Goal: Information Seeking & Learning: Learn about a topic

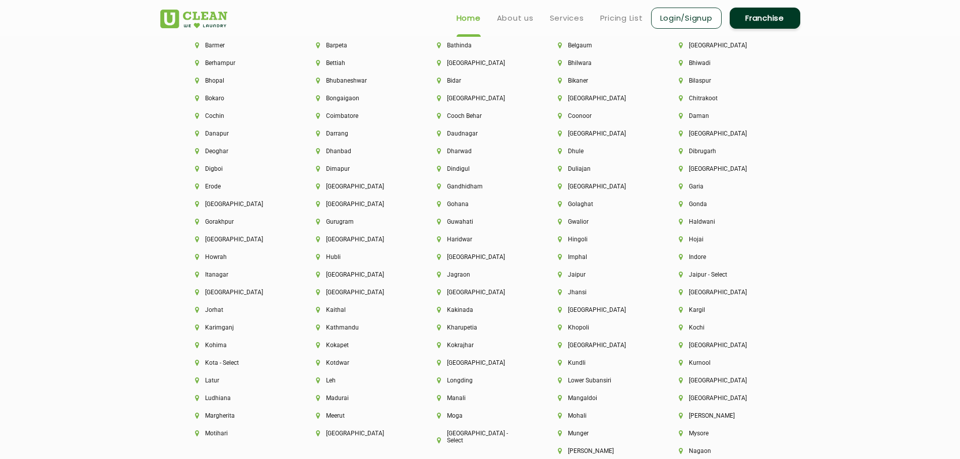
scroll to position [2267, 0]
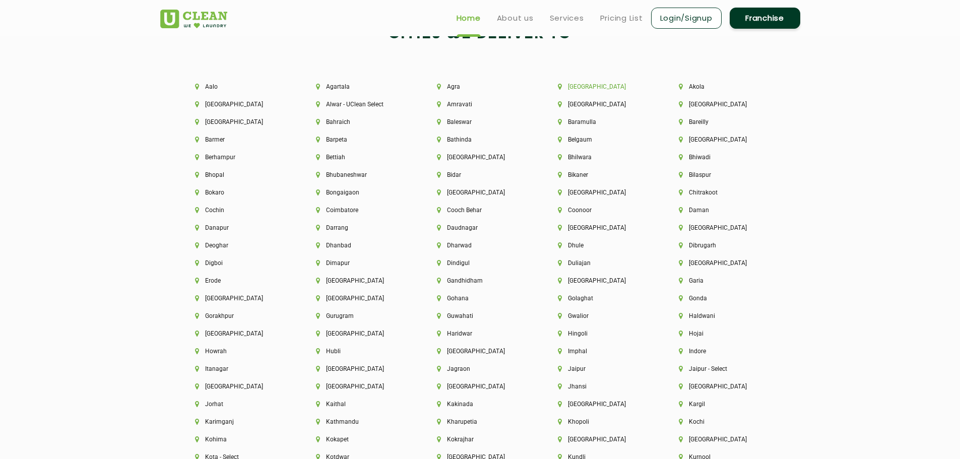
click at [584, 85] on li "[GEOGRAPHIC_DATA]" at bounding box center [601, 86] width 87 height 7
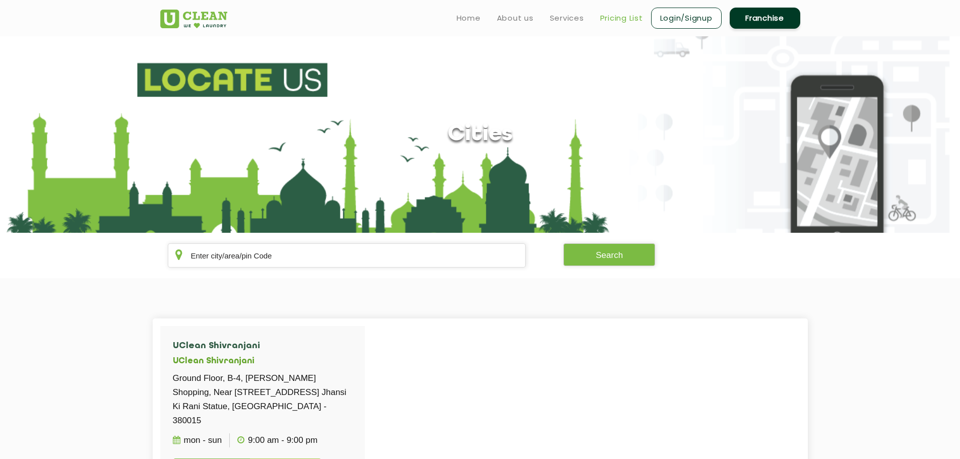
click at [605, 23] on link "Pricing List" at bounding box center [621, 18] width 43 height 12
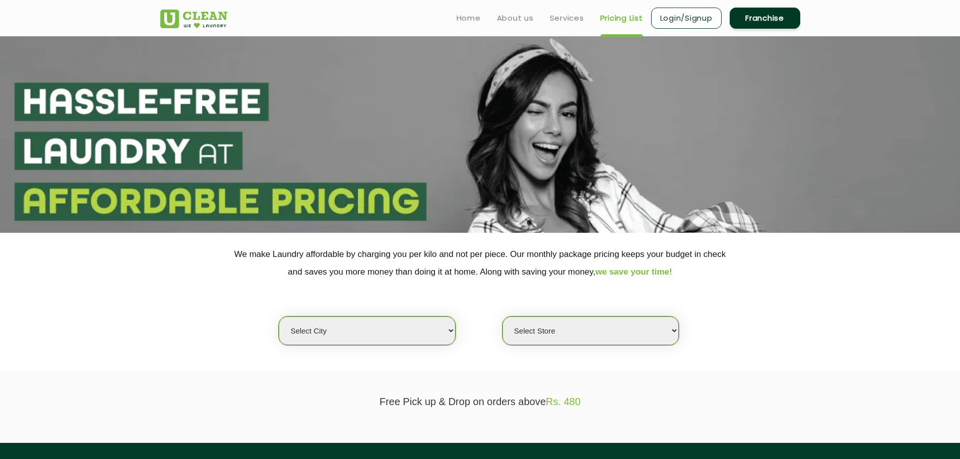
click at [359, 328] on select "Select city [GEOGRAPHIC_DATA] [GEOGRAPHIC_DATA] [GEOGRAPHIC_DATA] [GEOGRAPHIC_D…" at bounding box center [367, 330] width 176 height 29
select select "12"
click at [279, 316] on select "Select city [GEOGRAPHIC_DATA] [GEOGRAPHIC_DATA] [GEOGRAPHIC_DATA] [GEOGRAPHIC_D…" at bounding box center [367, 330] width 176 height 29
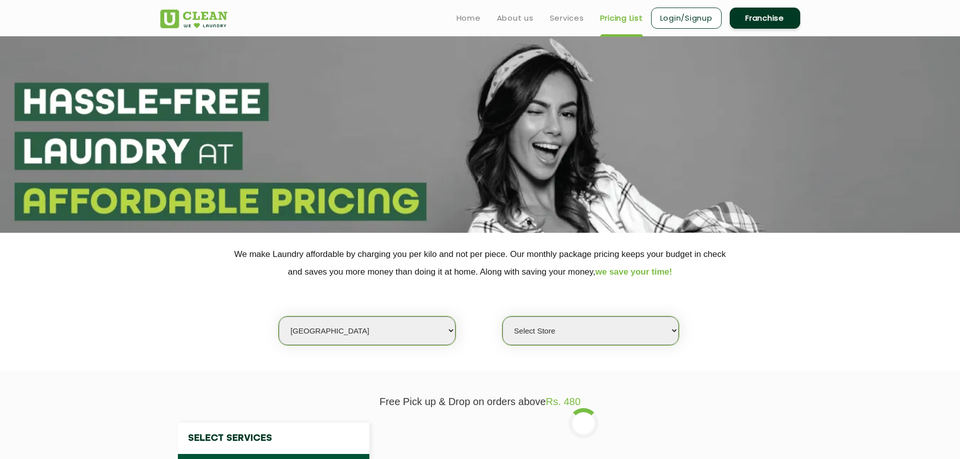
click at [541, 348] on section "We make Laundry affordable by charging you per kilo and not per piece. Our mont…" at bounding box center [480, 302] width 960 height 138
click at [539, 339] on select "Select Store UClean Shivranjani" at bounding box center [590, 330] width 176 height 29
select select "25"
click at [502, 316] on select "Select Store UClean Shivranjani" at bounding box center [590, 330] width 176 height 29
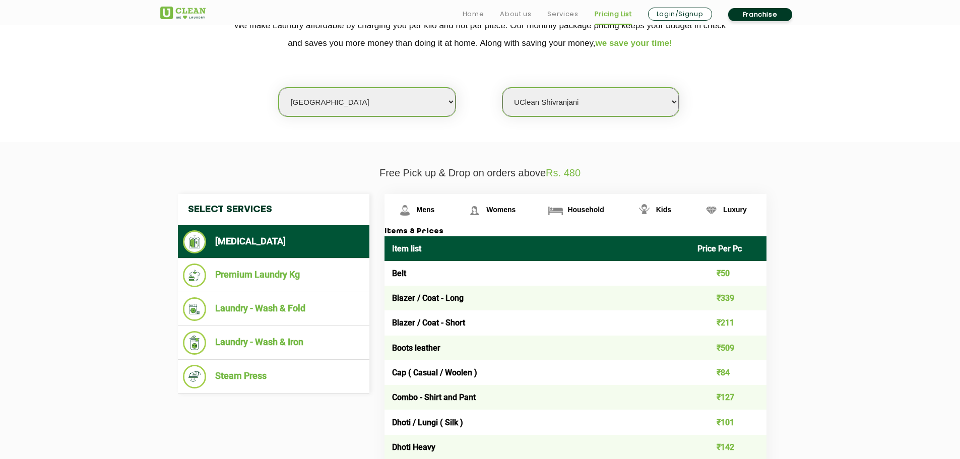
scroll to position [252, 0]
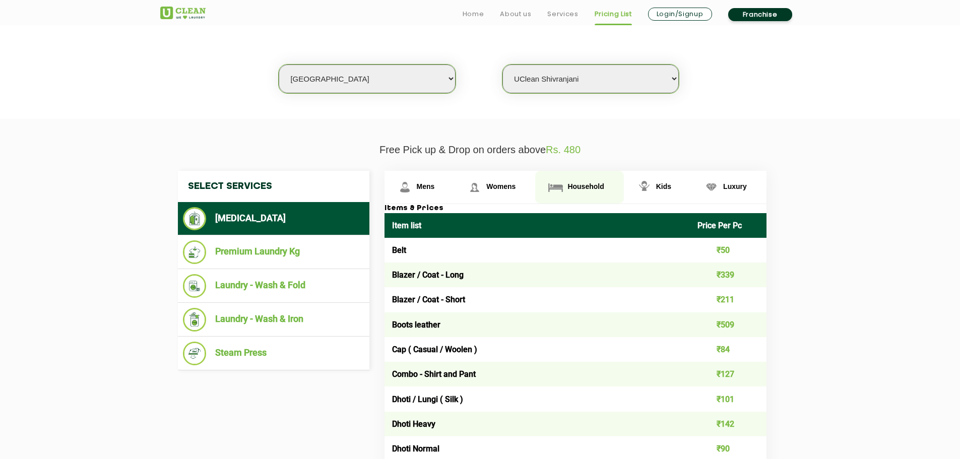
click at [435, 185] on span "Household" at bounding box center [426, 186] width 18 height 8
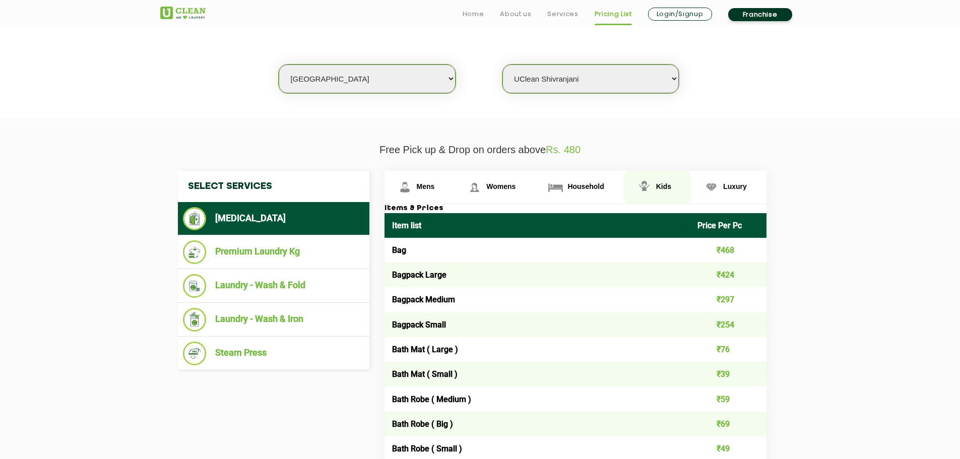
click at [414, 186] on img at bounding box center [405, 187] width 18 height 18
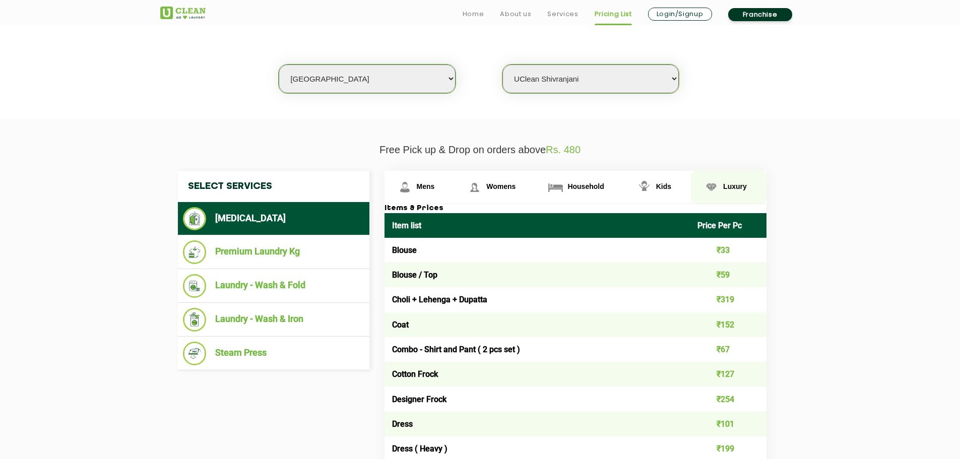
click at [454, 187] on link "Luxury" at bounding box center [419, 187] width 70 height 33
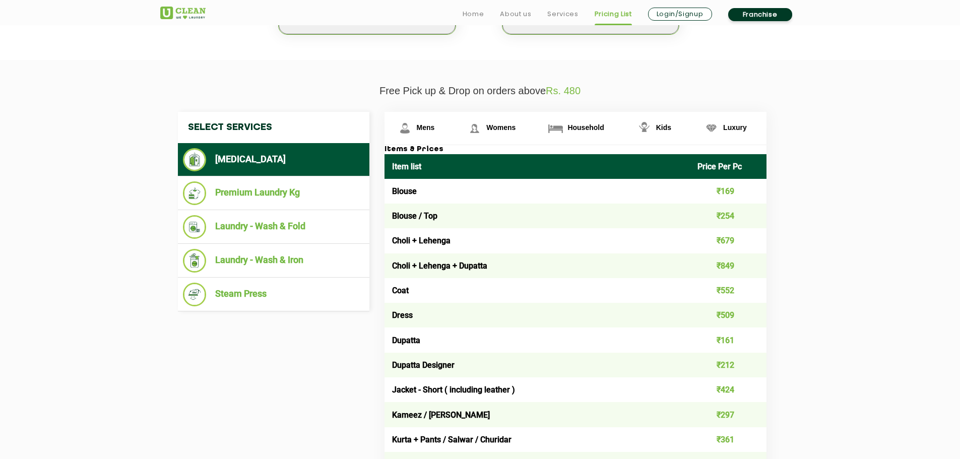
scroll to position [202, 0]
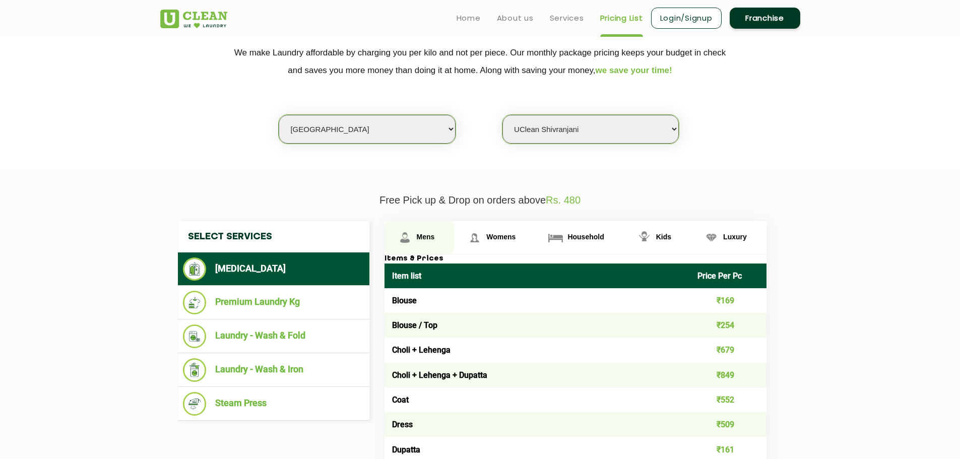
click at [427, 234] on span "Mens" at bounding box center [426, 237] width 18 height 8
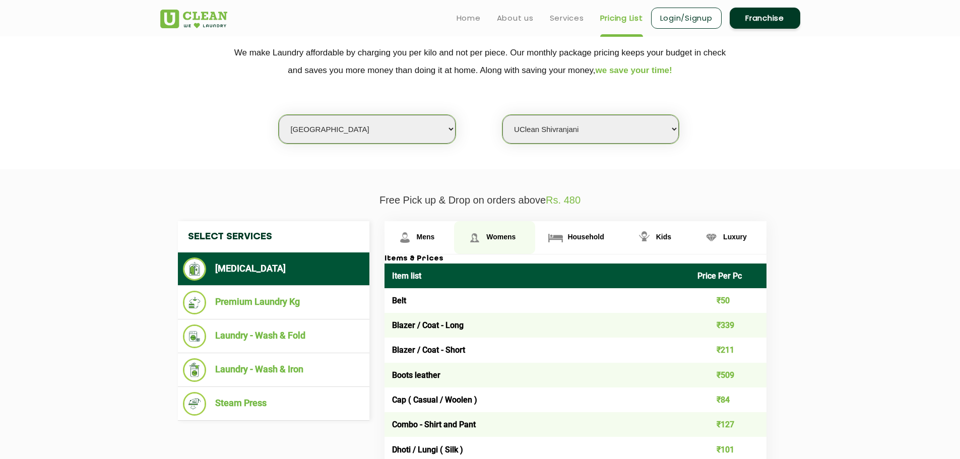
click at [414, 241] on img at bounding box center [405, 238] width 18 height 18
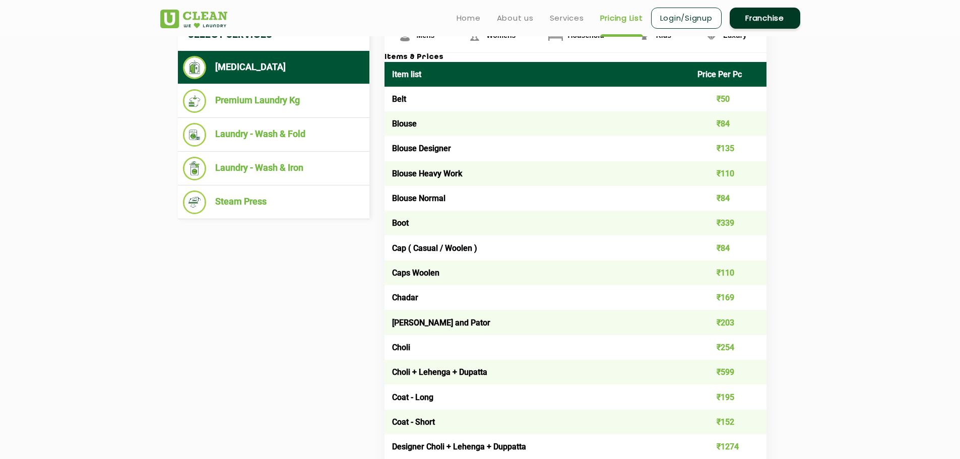
scroll to position [353, 0]
